Goal: Find specific page/section: Find specific page/section

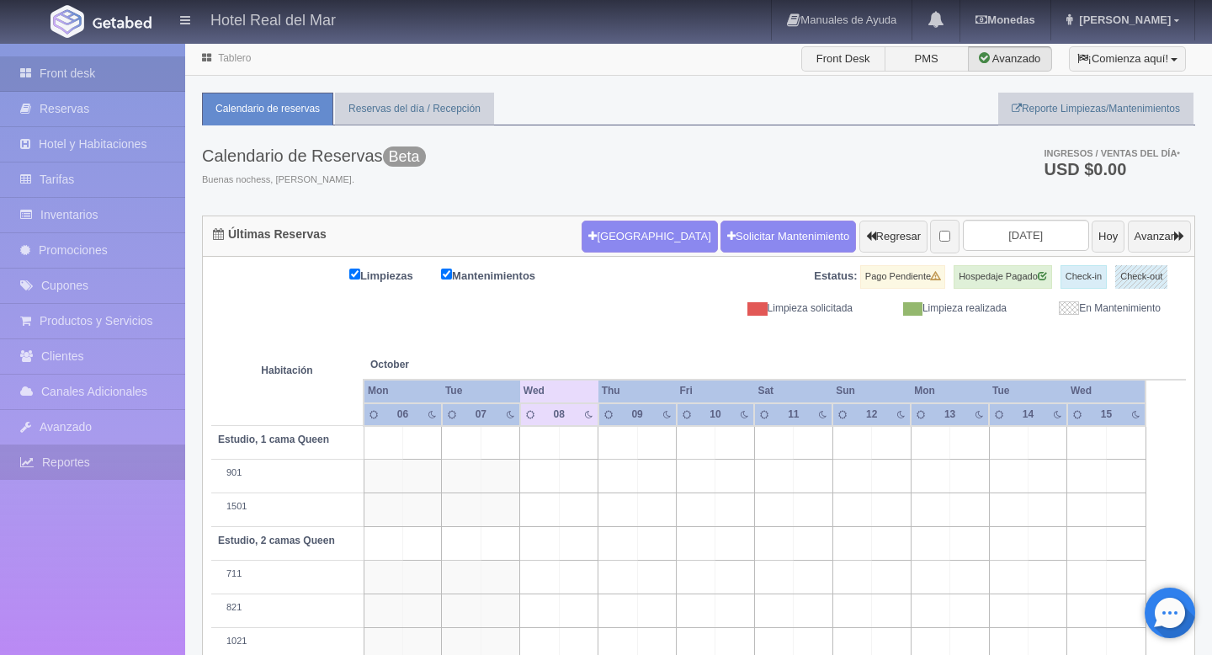
click at [50, 456] on link "Reportes" at bounding box center [92, 462] width 185 height 35
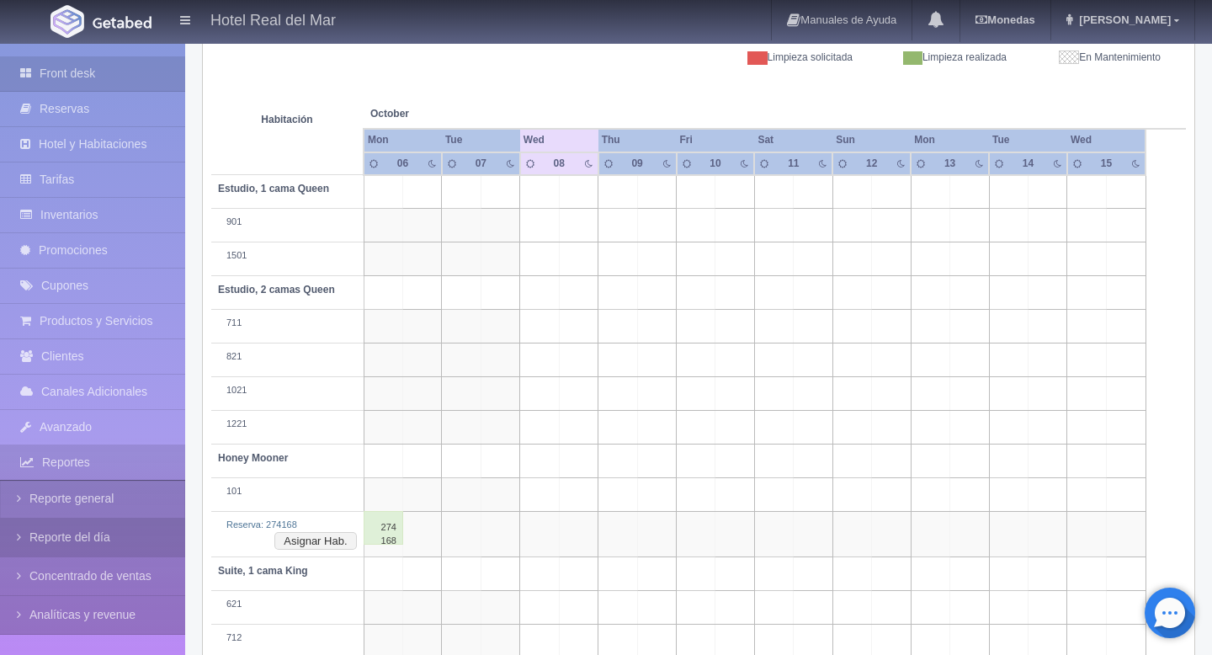
scroll to position [339, 0]
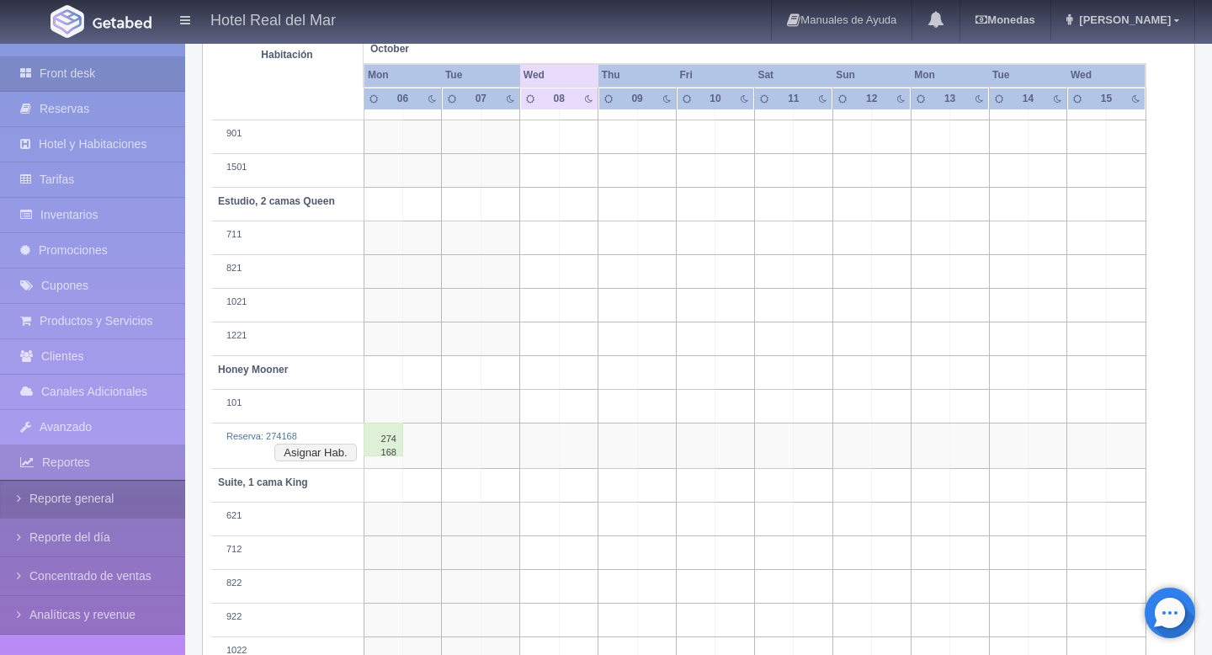
click at [26, 508] on link "Reporte general" at bounding box center [92, 499] width 185 height 38
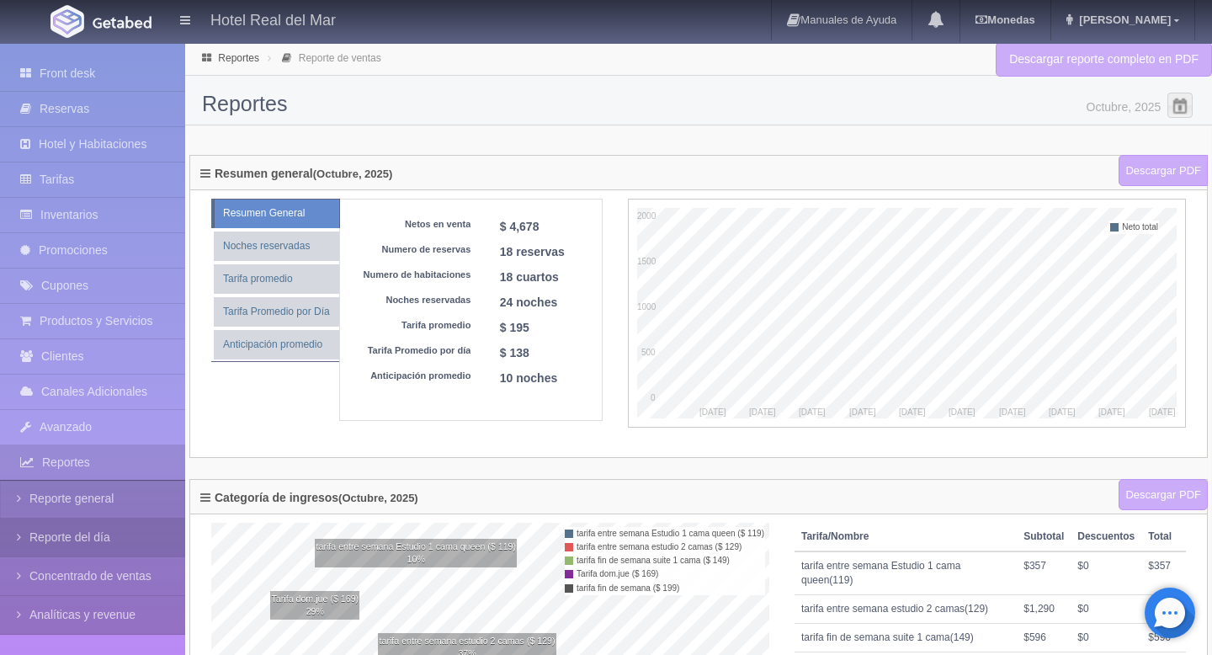
click at [95, 533] on link "Reporte del día" at bounding box center [92, 537] width 185 height 38
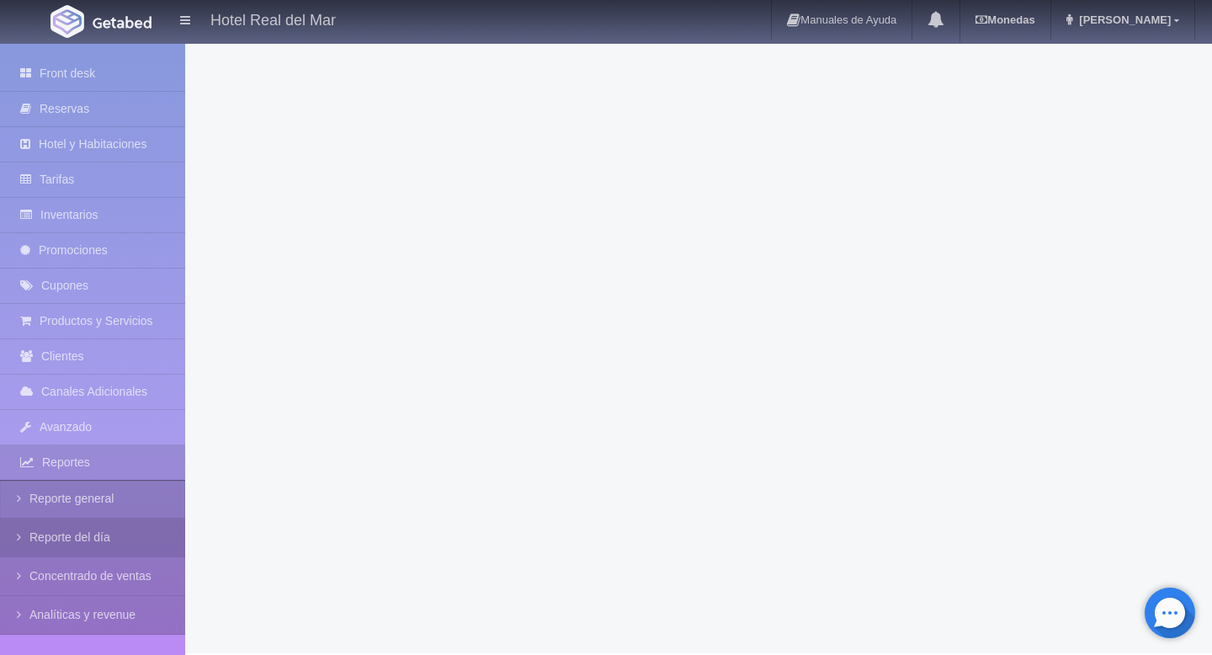
click at [18, 541] on icon at bounding box center [23, 536] width 13 height 17
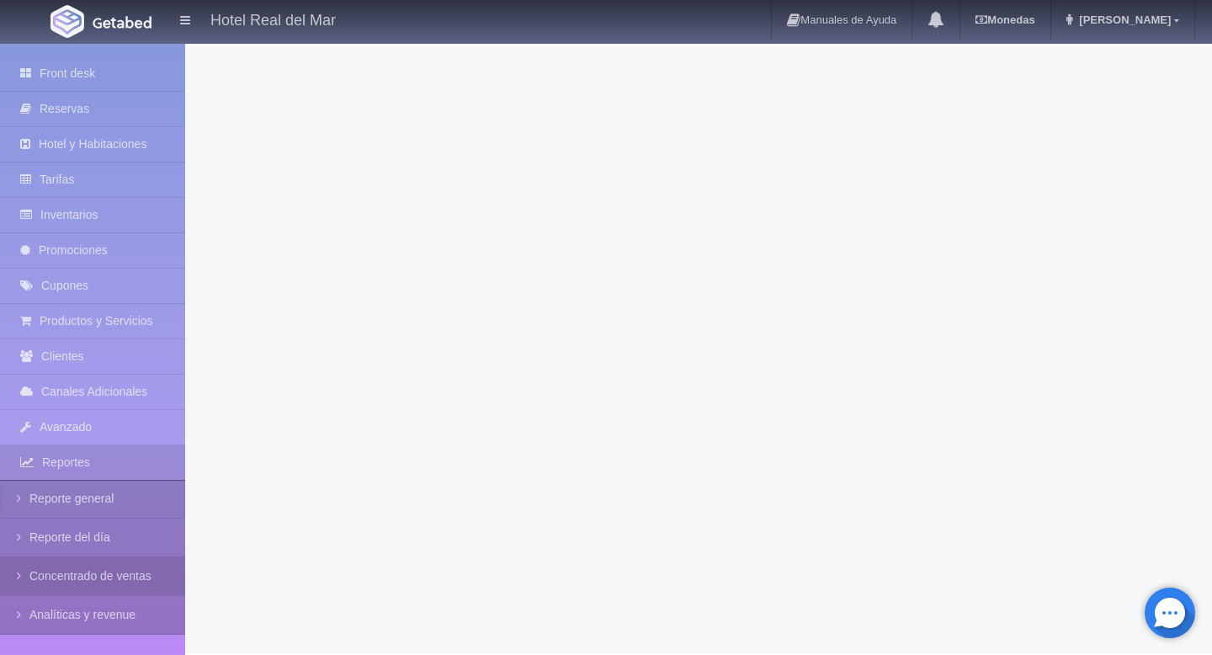
click at [19, 577] on icon at bounding box center [23, 575] width 13 height 17
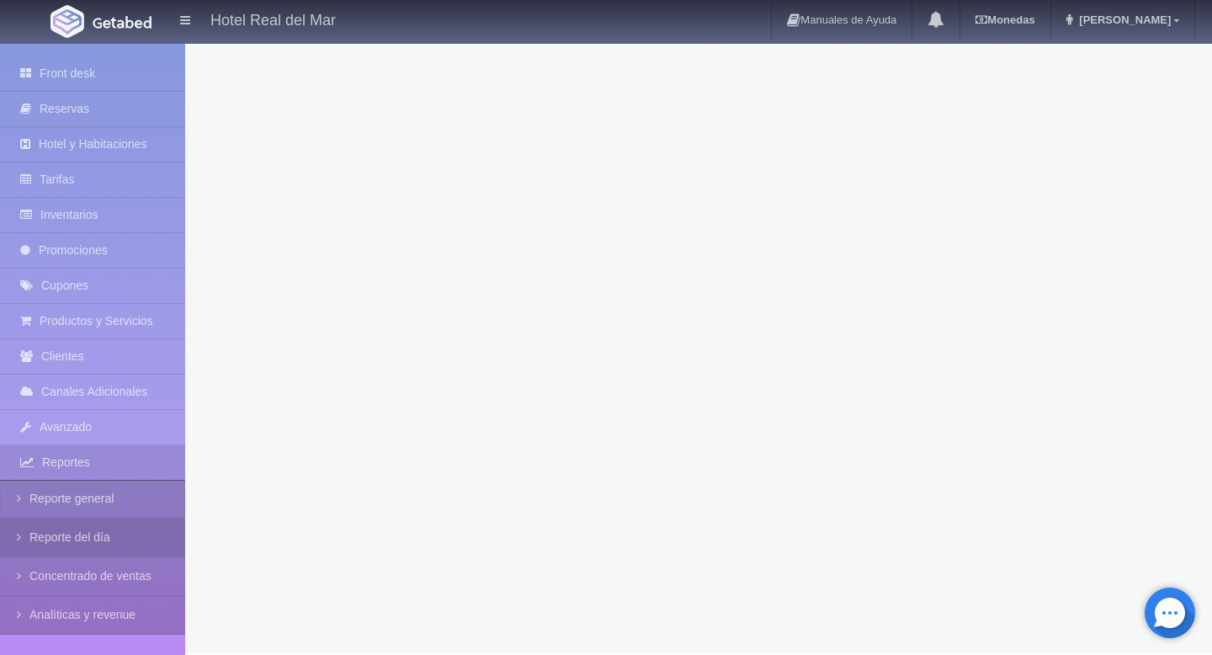
click at [62, 534] on link "Reporte del día" at bounding box center [92, 537] width 185 height 38
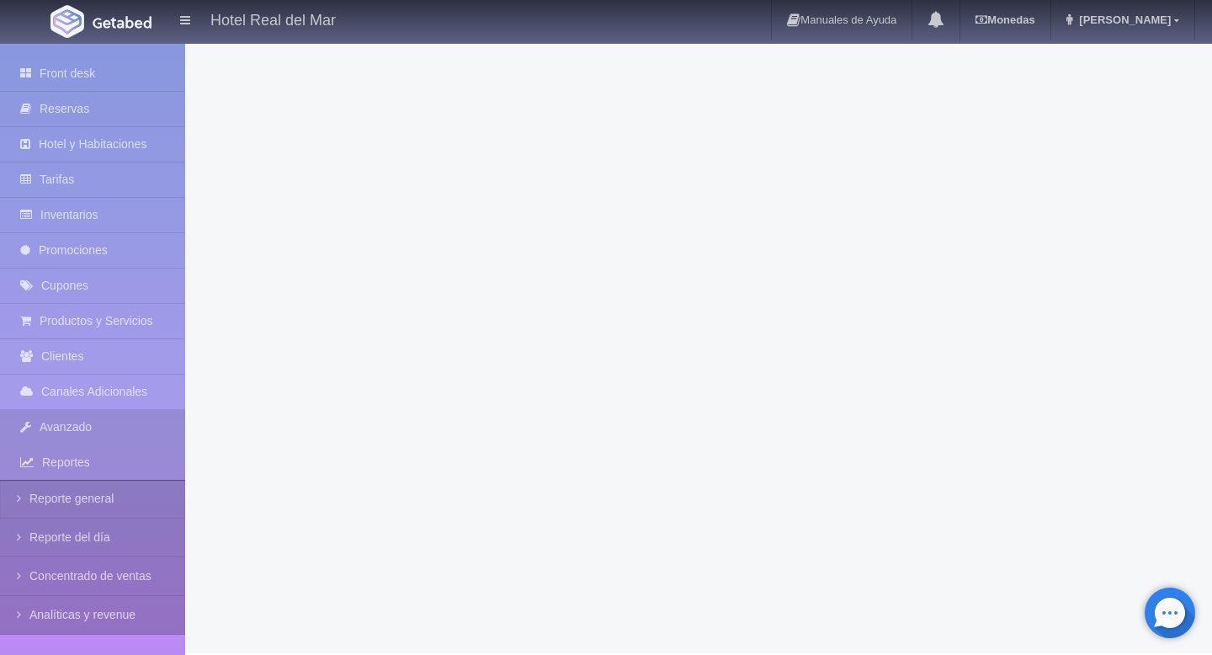
click at [67, 435] on link "Avanzado" at bounding box center [92, 427] width 185 height 35
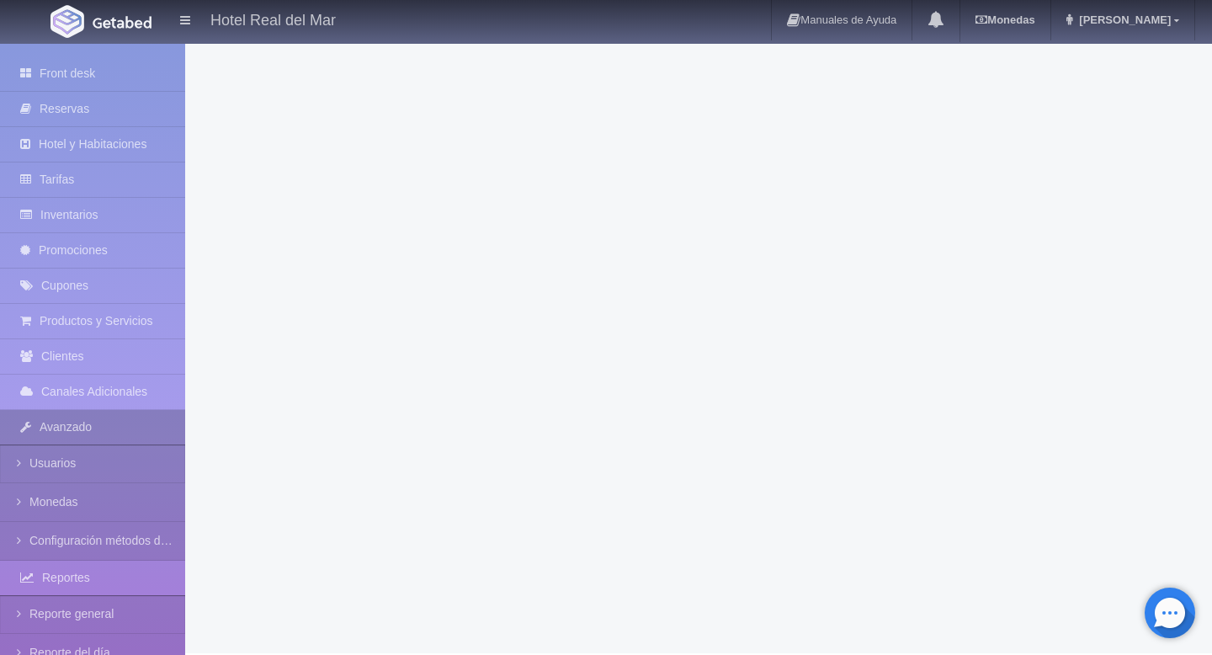
click at [67, 435] on link "Avanzado" at bounding box center [92, 427] width 185 height 35
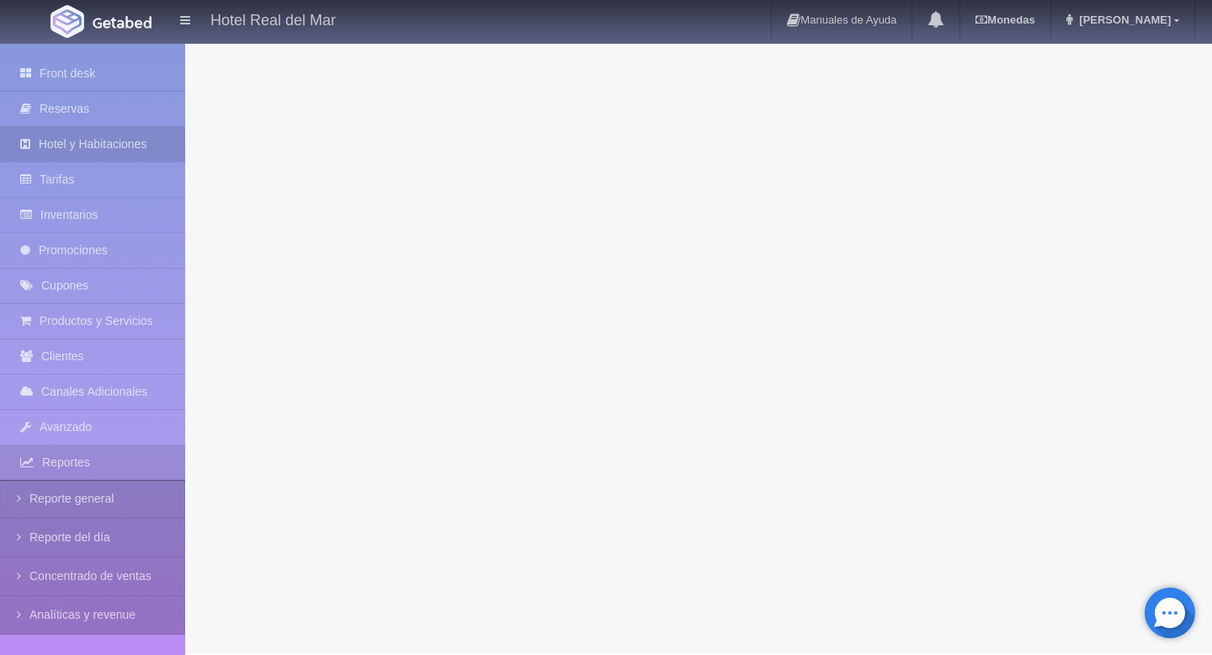
click at [98, 153] on link "Hotel y Habitaciones" at bounding box center [92, 144] width 185 height 35
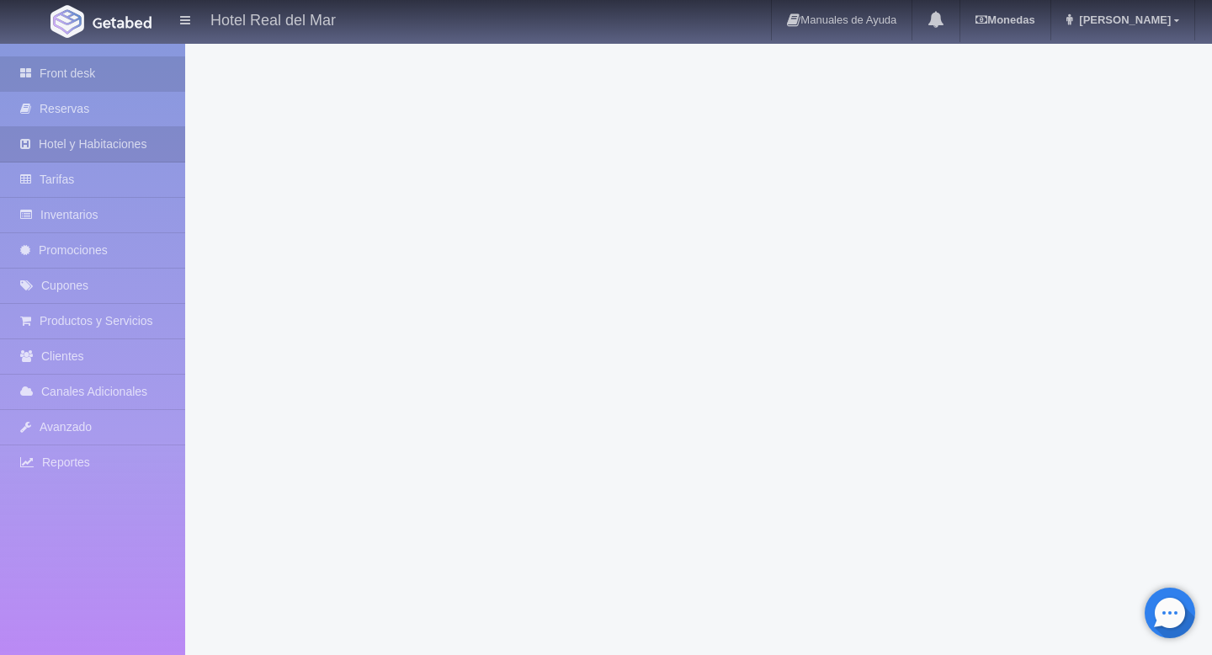
click at [87, 70] on link "Front desk" at bounding box center [92, 73] width 185 height 35
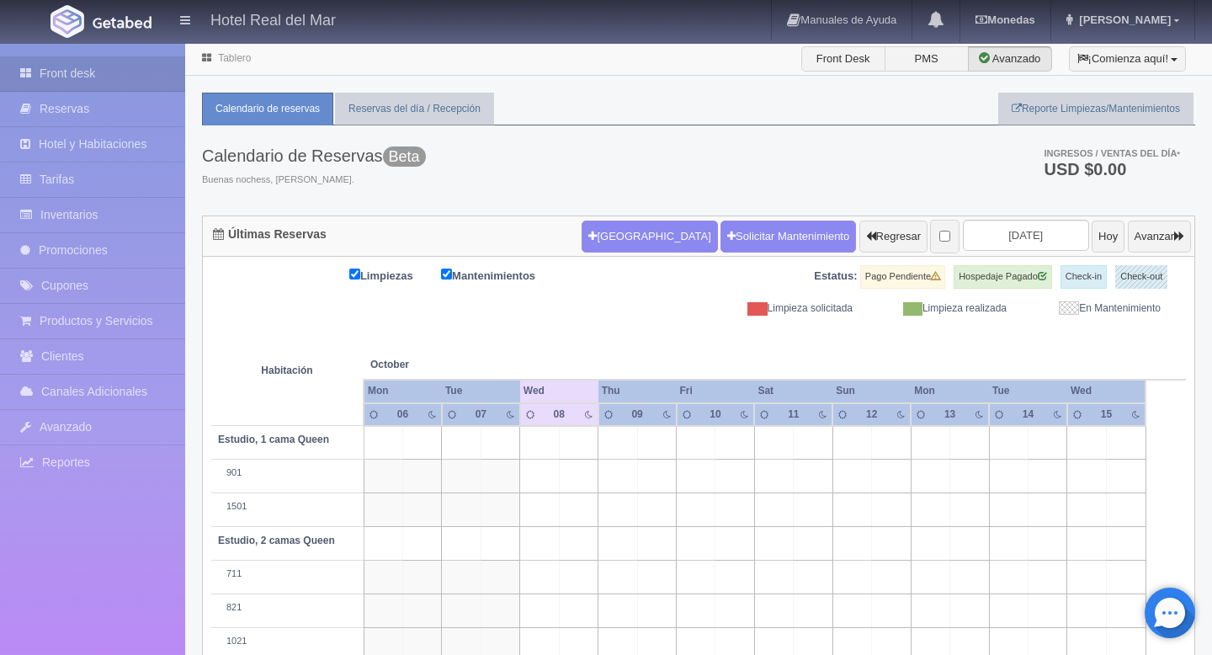
scroll to position [199, 0]
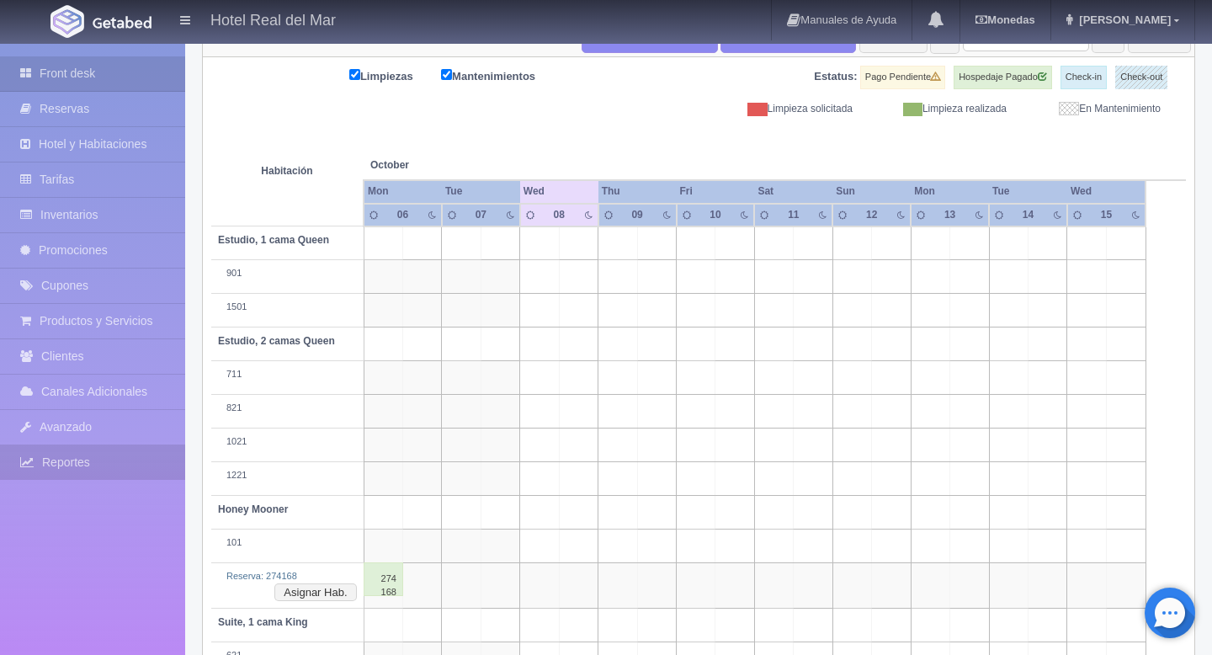
click at [62, 466] on link "Reportes" at bounding box center [92, 462] width 185 height 35
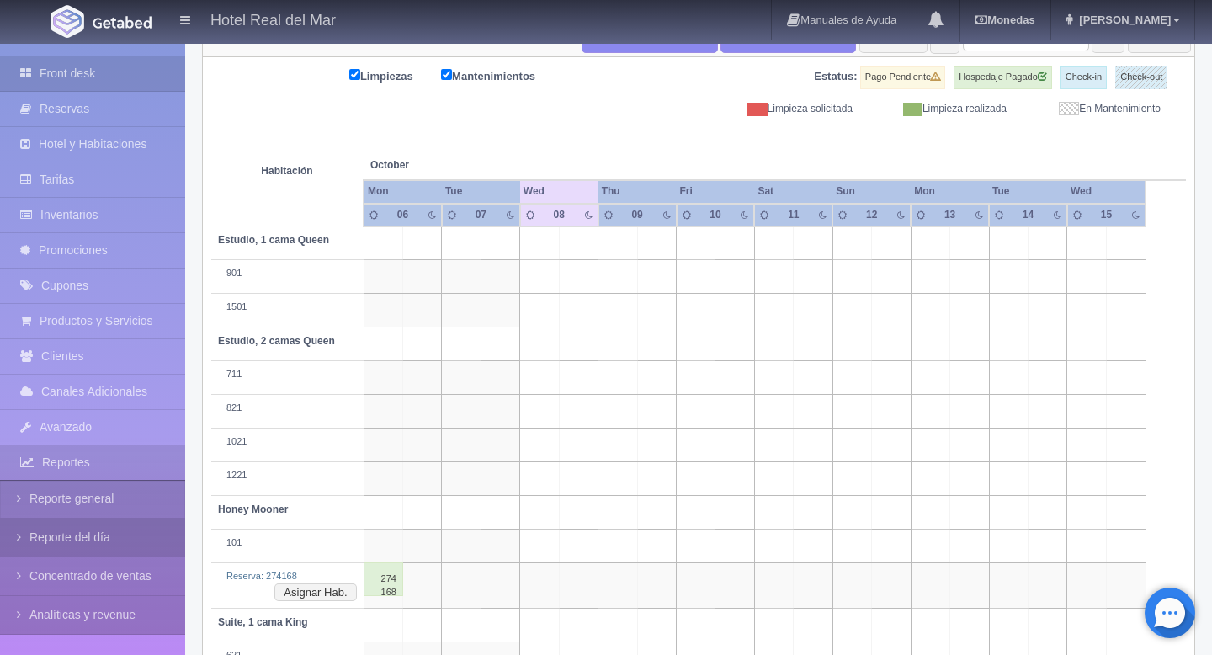
click at [48, 541] on link "Reporte del día" at bounding box center [92, 537] width 185 height 38
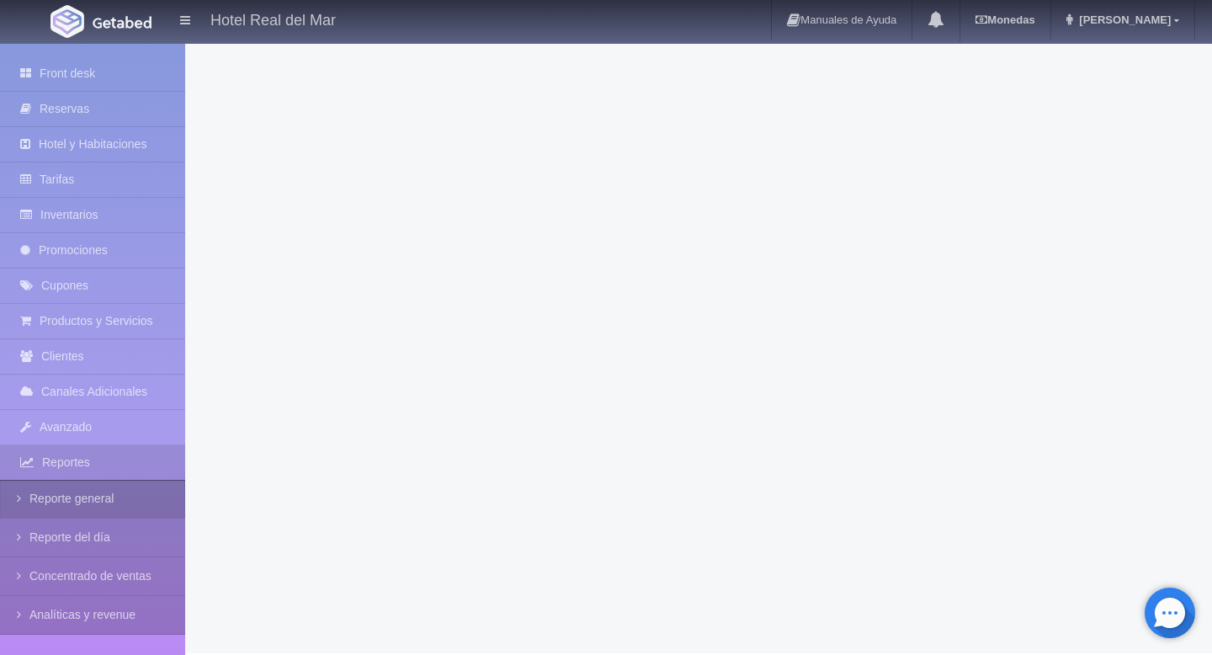
click at [92, 500] on link "Reporte general" at bounding box center [92, 499] width 185 height 38
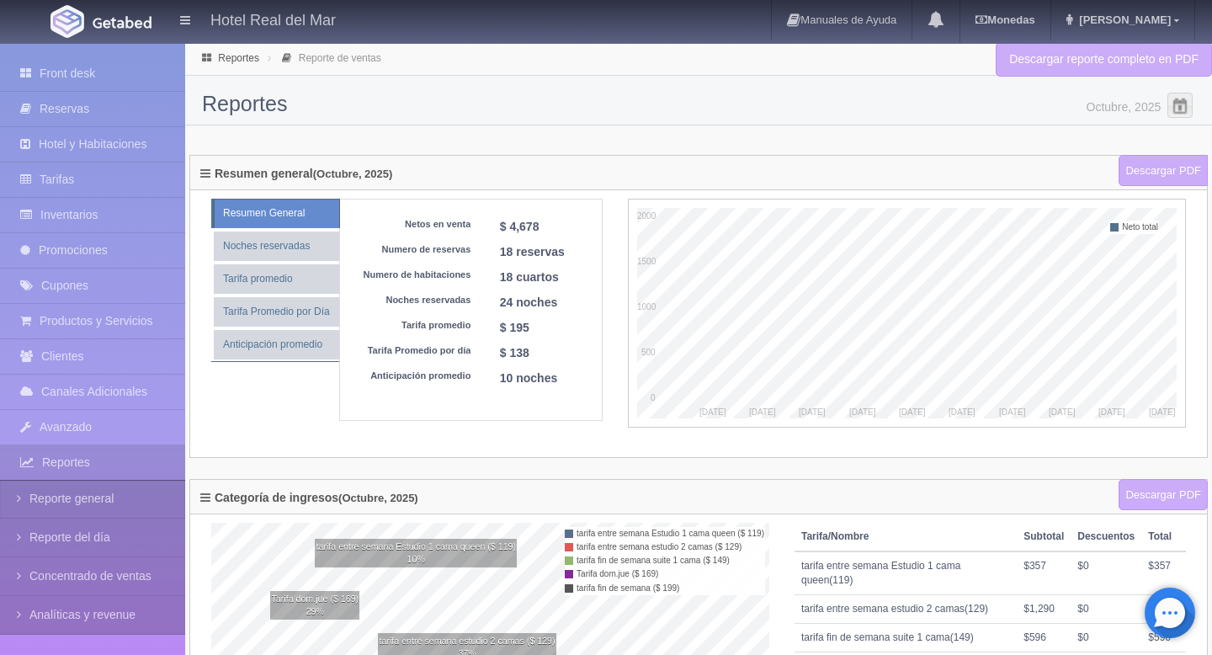
click at [1105, 111] on input "Octubre, 2025" at bounding box center [1083, 103] width 168 height 21
click at [1179, 111] on span at bounding box center [1179, 105] width 27 height 27
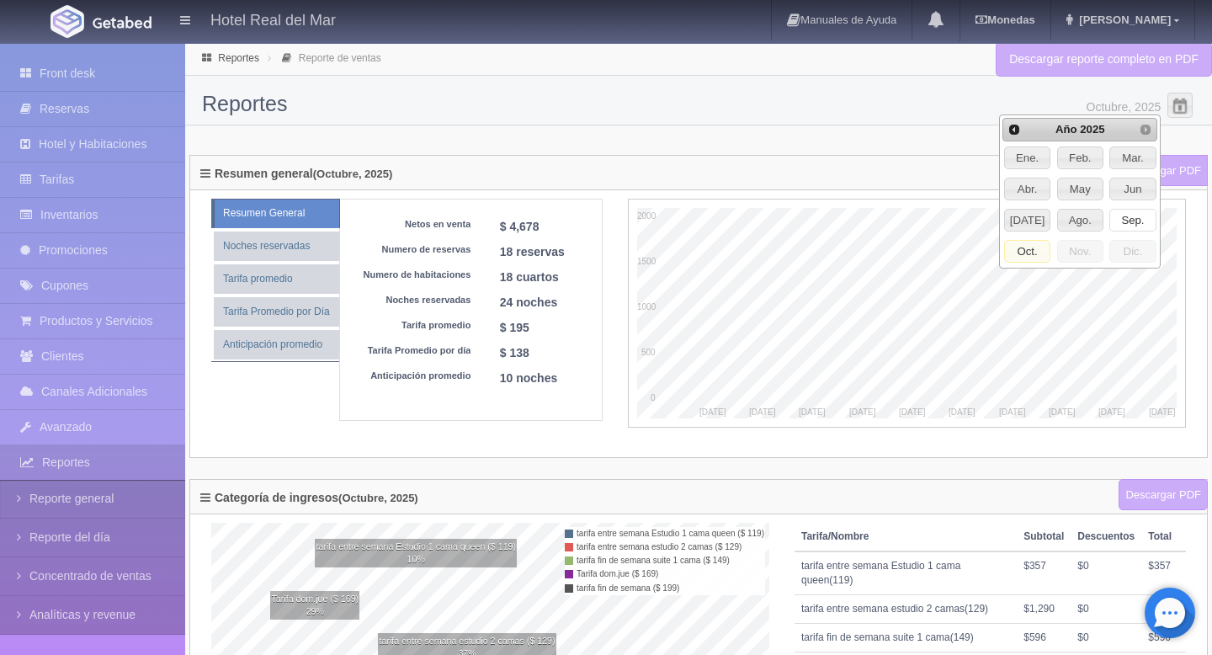
click at [1128, 226] on span "Sep." at bounding box center [1132, 221] width 45 height 22
type input "Septiembre, 2025"
